Goal: Task Accomplishment & Management: Use online tool/utility

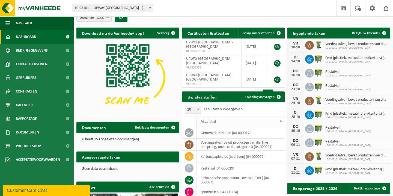
scroll to position [7, 0]
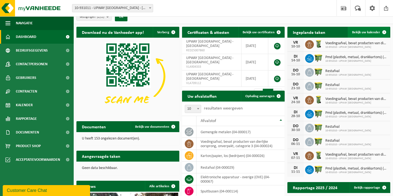
click at [371, 32] on span "Bekijk uw kalender" at bounding box center [366, 33] width 28 height 4
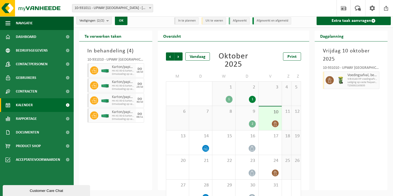
scroll to position [4, 0]
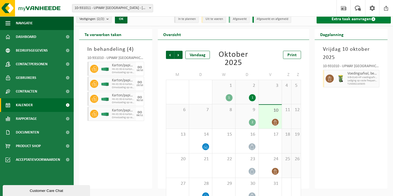
click at [327, 20] on link "Extra taak aanvragen" at bounding box center [354, 19] width 75 height 9
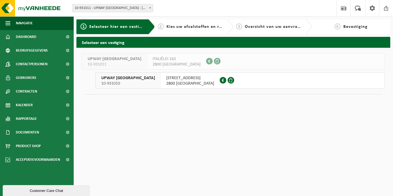
click at [166, 80] on span "KRUISBAAN 64" at bounding box center [190, 77] width 48 height 5
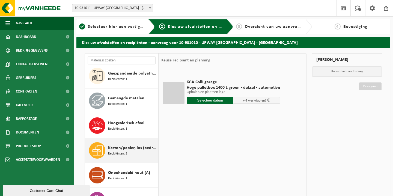
click at [124, 148] on span "Karton/papier, los (bedrijven)" at bounding box center [132, 148] width 49 height 7
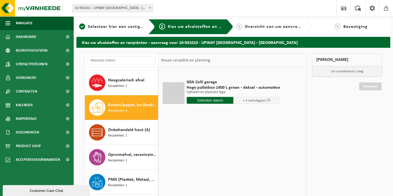
scroll to position [99, 0]
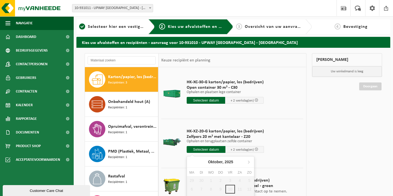
click at [202, 152] on input "text" at bounding box center [206, 149] width 39 height 7
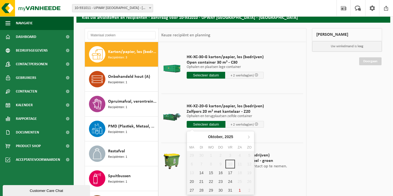
scroll to position [34, 0]
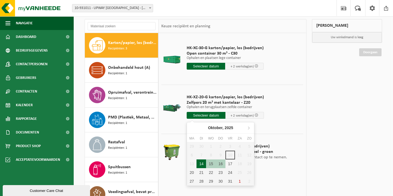
click at [205, 166] on div "14" at bounding box center [202, 164] width 10 height 9
type input "Van 2025-10-14"
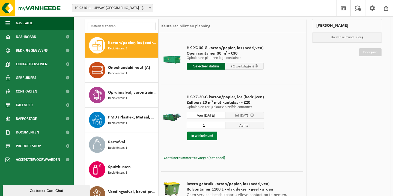
click at [213, 137] on button "In winkelmand" at bounding box center [202, 136] width 30 height 9
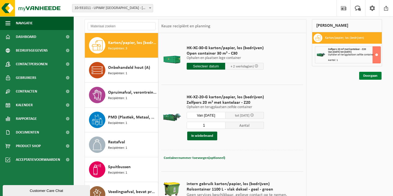
click at [369, 73] on link "Doorgaan" at bounding box center [371, 76] width 22 height 8
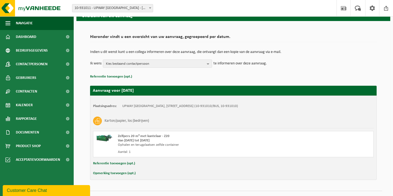
scroll to position [38, 0]
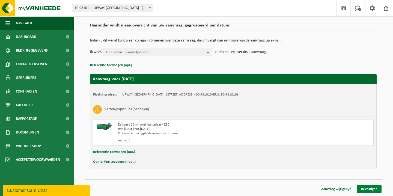
click at [364, 189] on link "Bevestigen" at bounding box center [369, 189] width 25 height 8
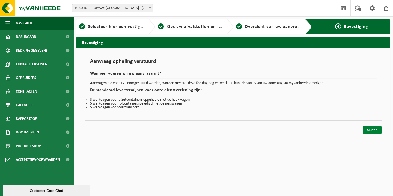
click at [377, 128] on link "Sluiten" at bounding box center [372, 130] width 19 height 8
